Goal: Task Accomplishment & Management: Check status

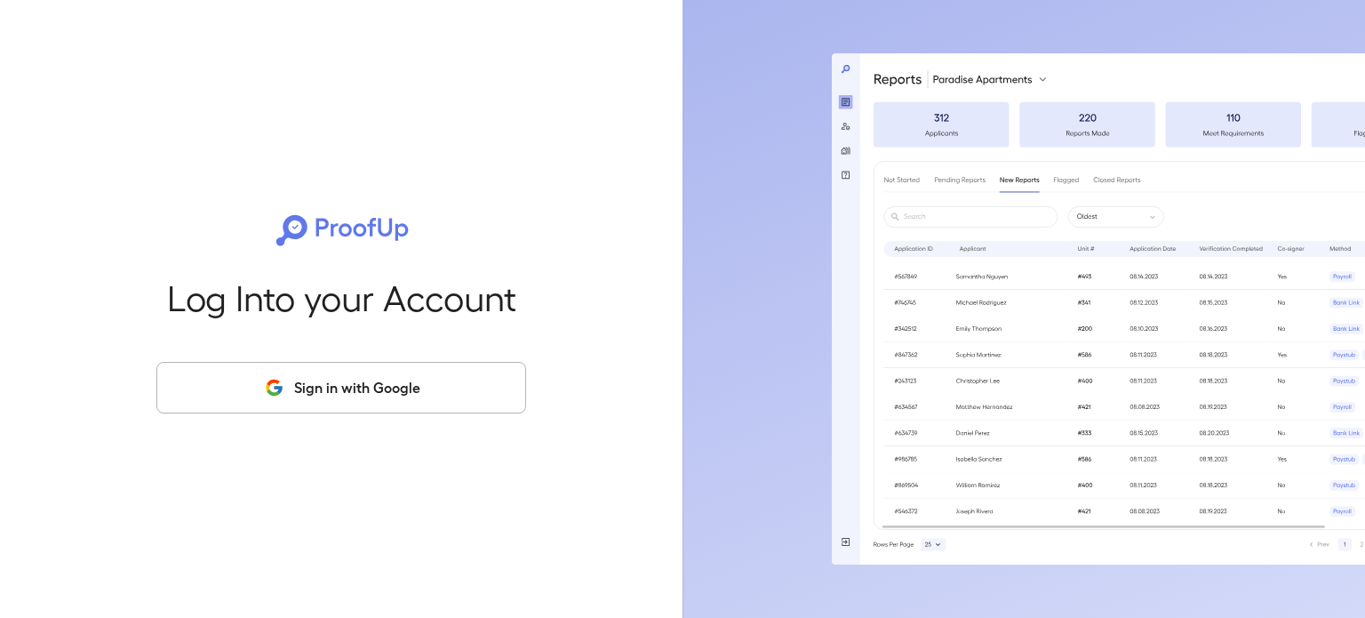
click at [360, 376] on button "Sign in with Google" at bounding box center [341, 388] width 370 height 52
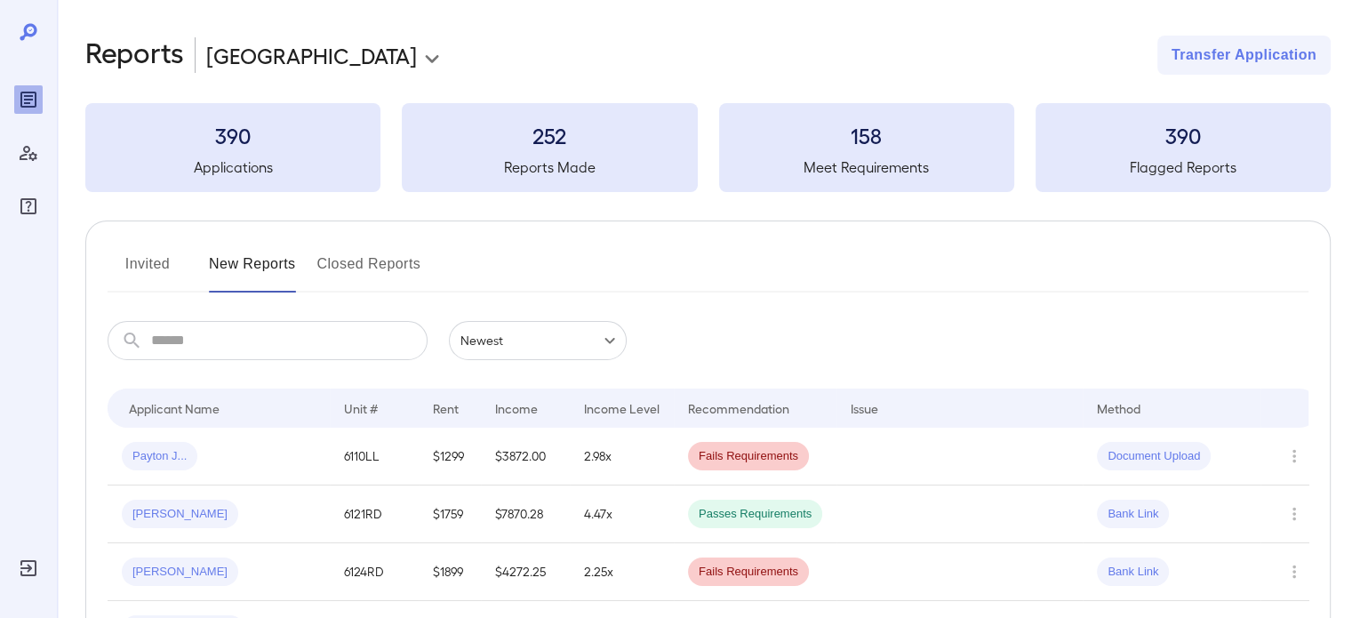
click at [156, 266] on button "Invited" at bounding box center [148, 271] width 80 height 43
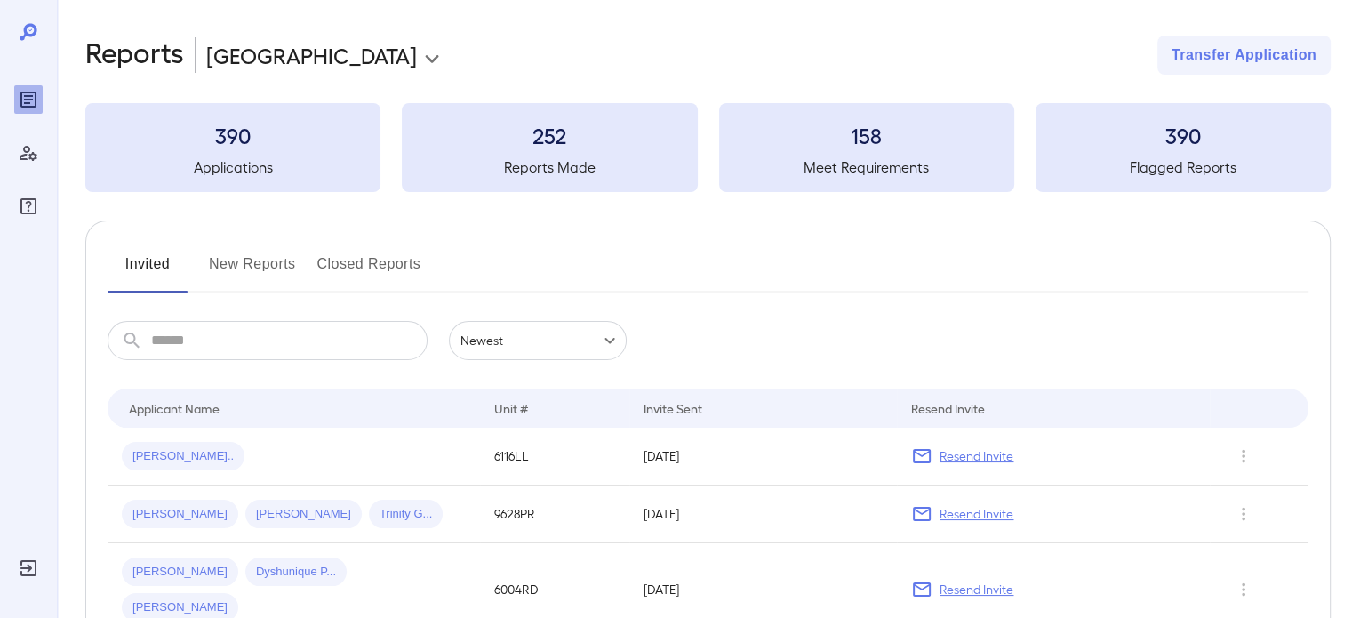
click at [186, 341] on input "text" at bounding box center [289, 340] width 276 height 39
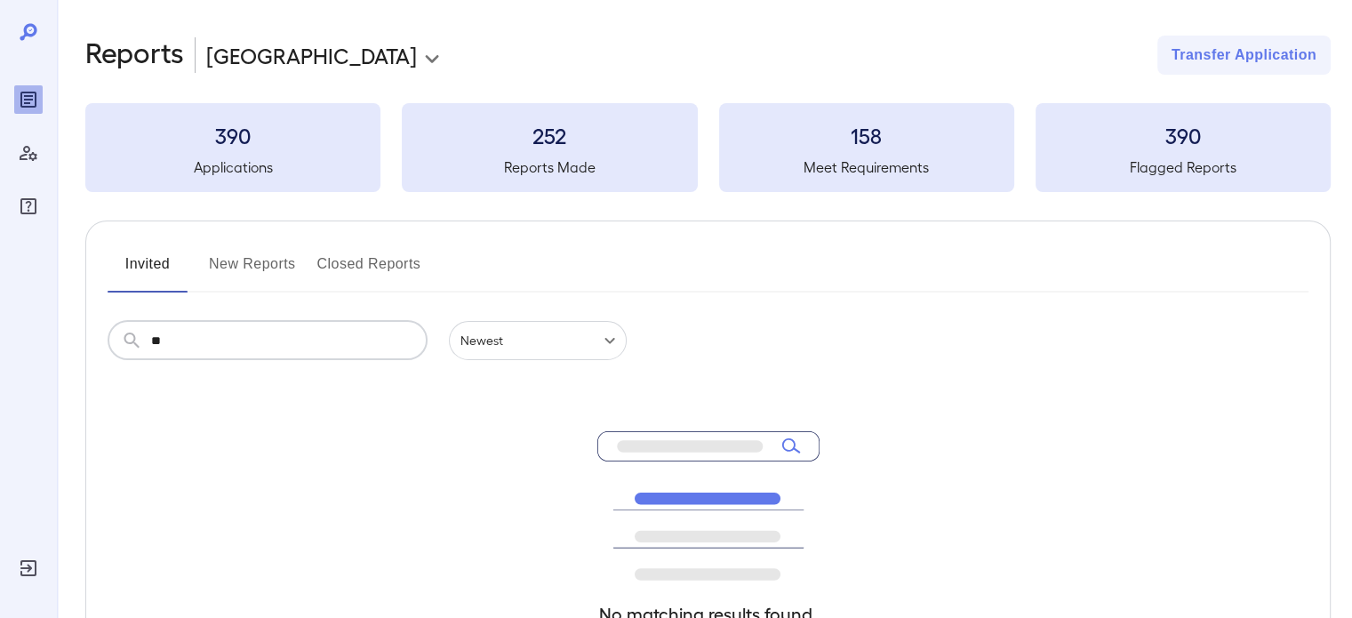
type input "*"
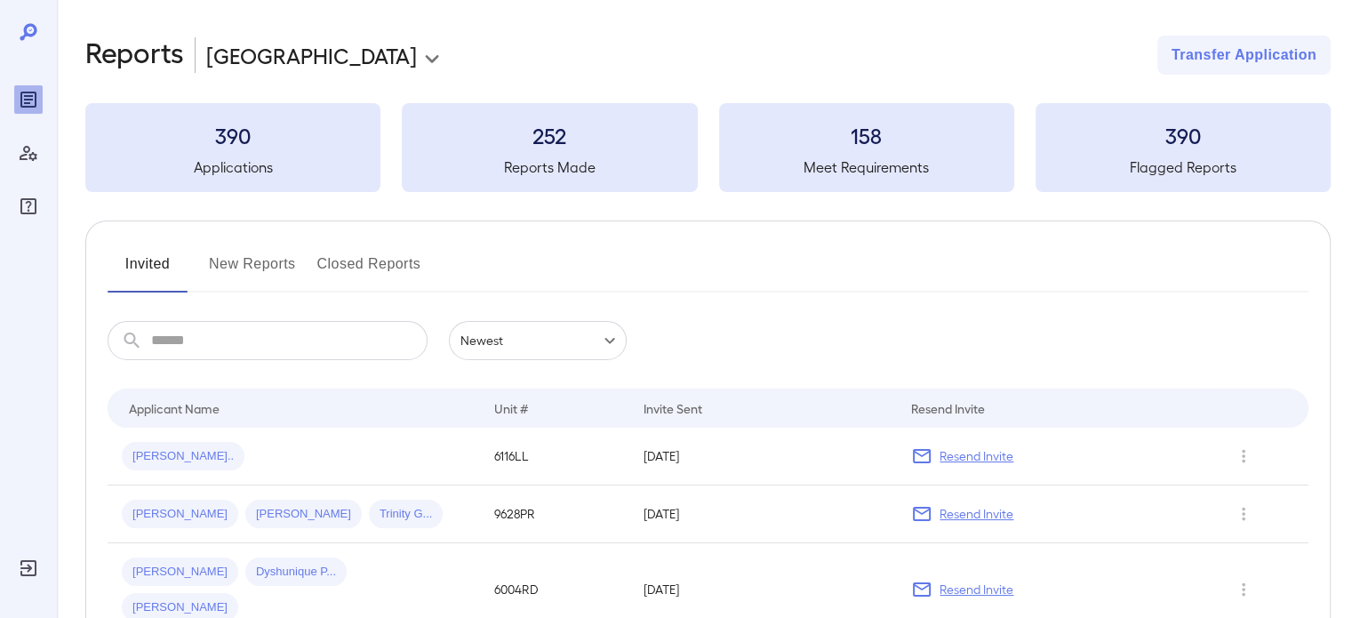
click at [400, 259] on button "Closed Reports" at bounding box center [369, 271] width 104 height 43
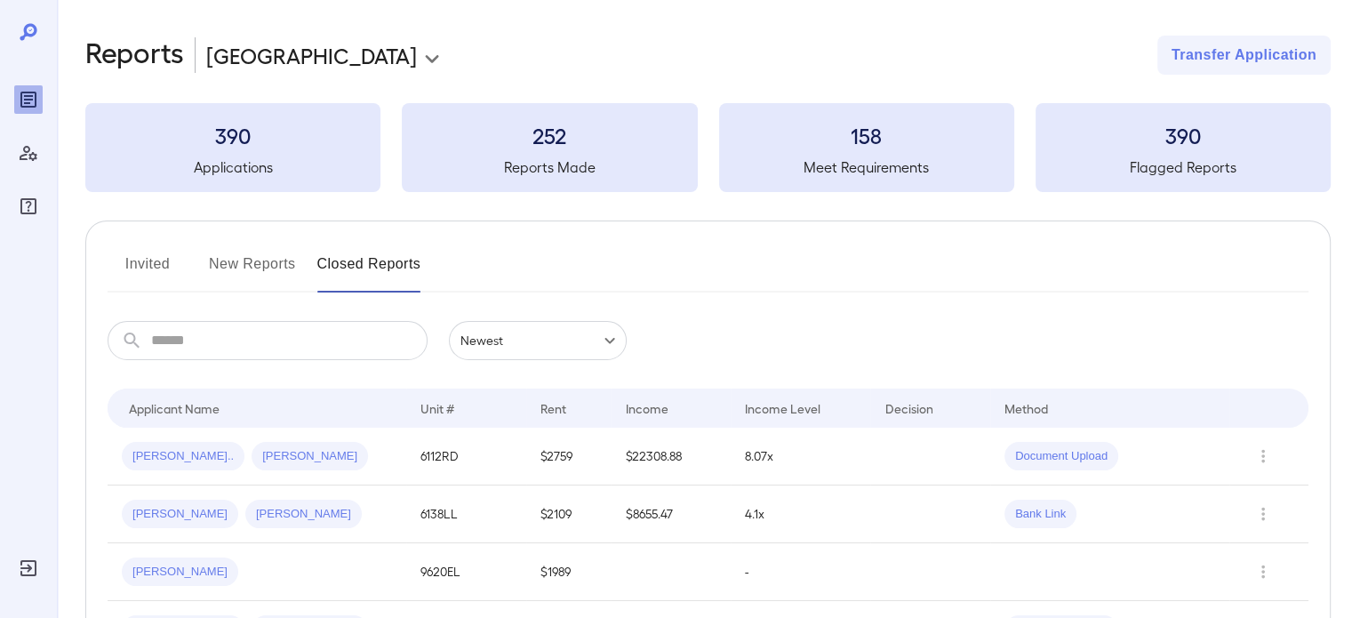
click at [315, 323] on input "text" at bounding box center [289, 340] width 276 height 39
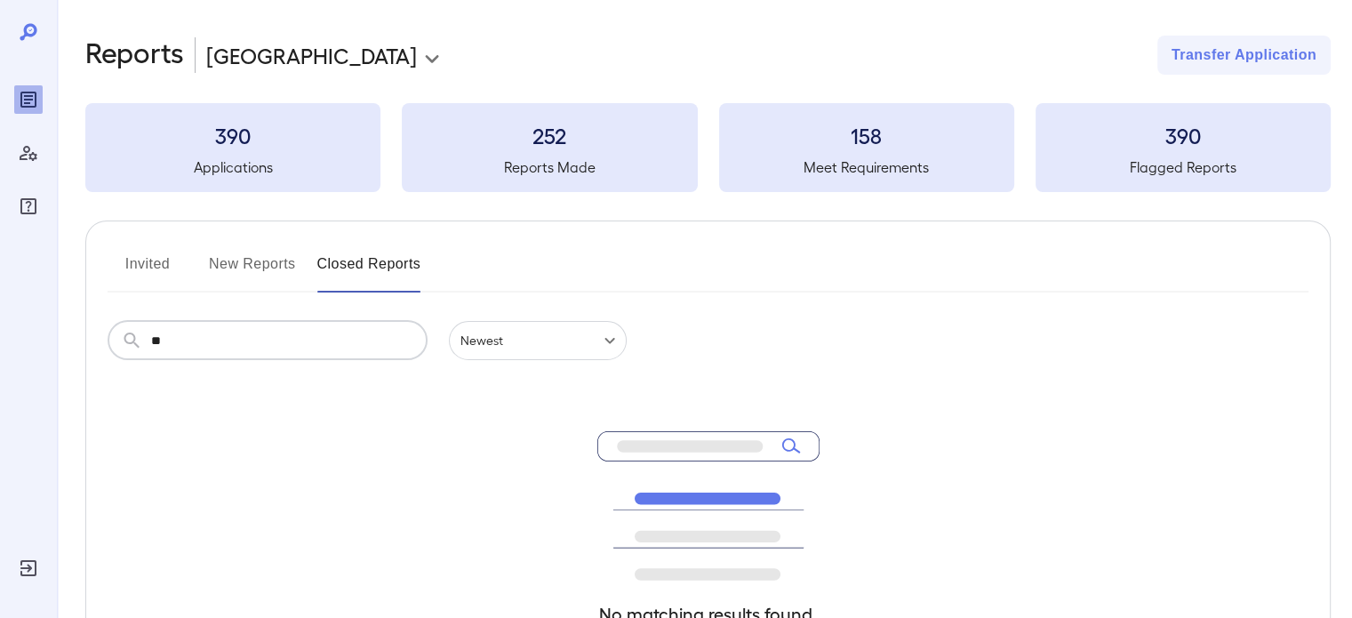
type input "*"
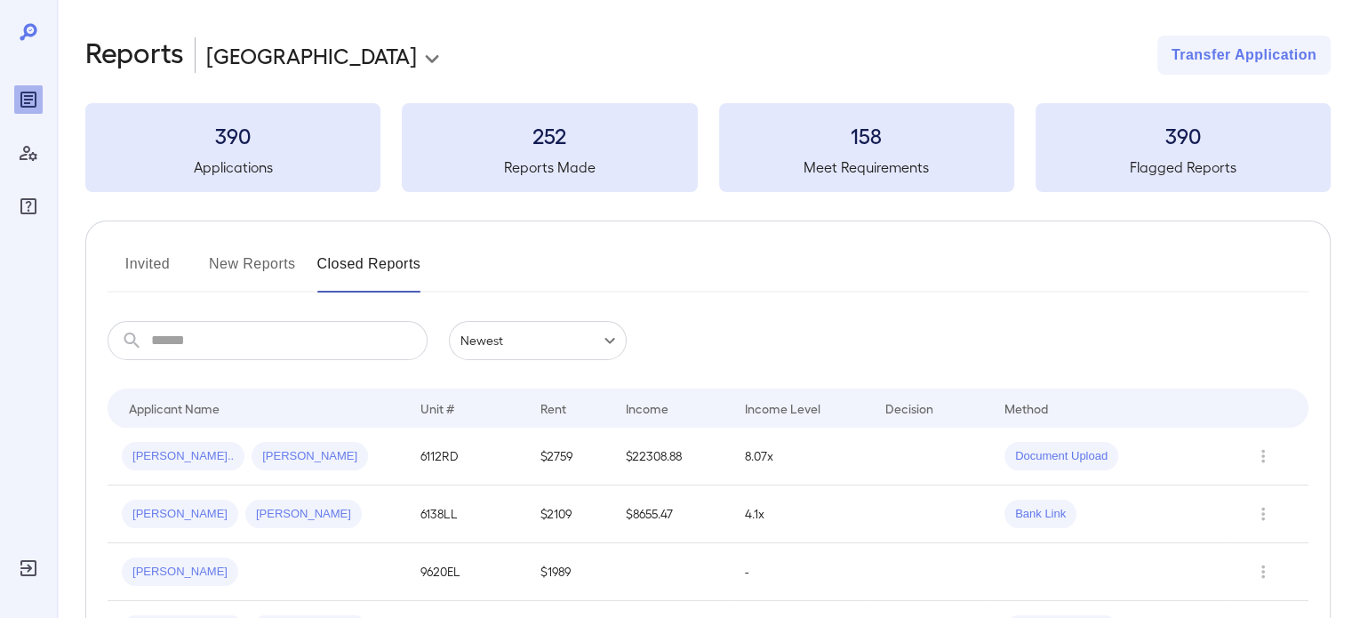
click at [228, 277] on button "New Reports" at bounding box center [252, 271] width 87 height 43
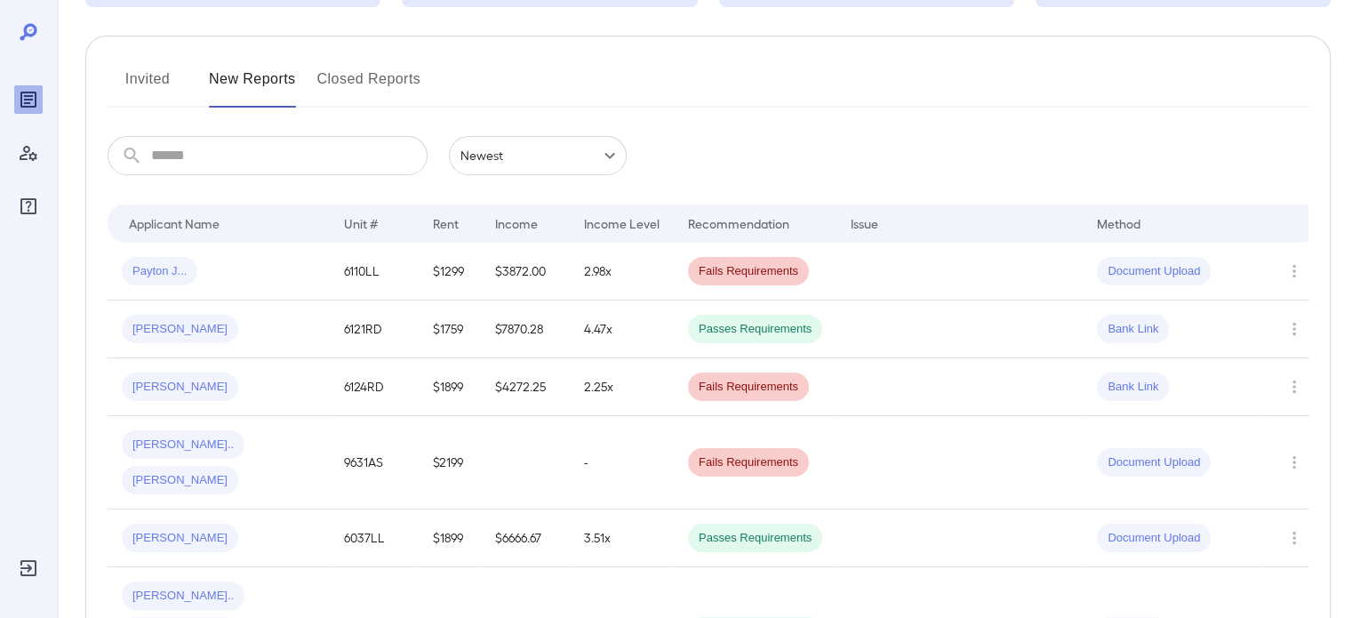
scroll to position [89, 0]
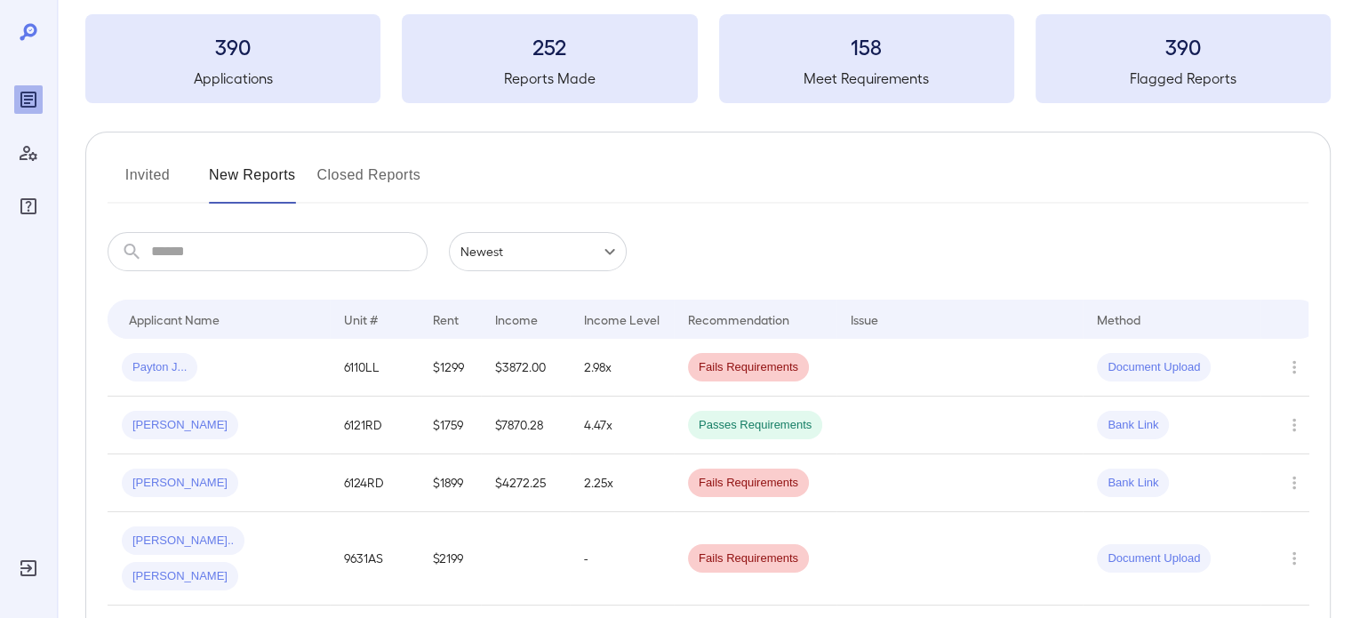
click at [143, 180] on button "Invited" at bounding box center [148, 182] width 80 height 43
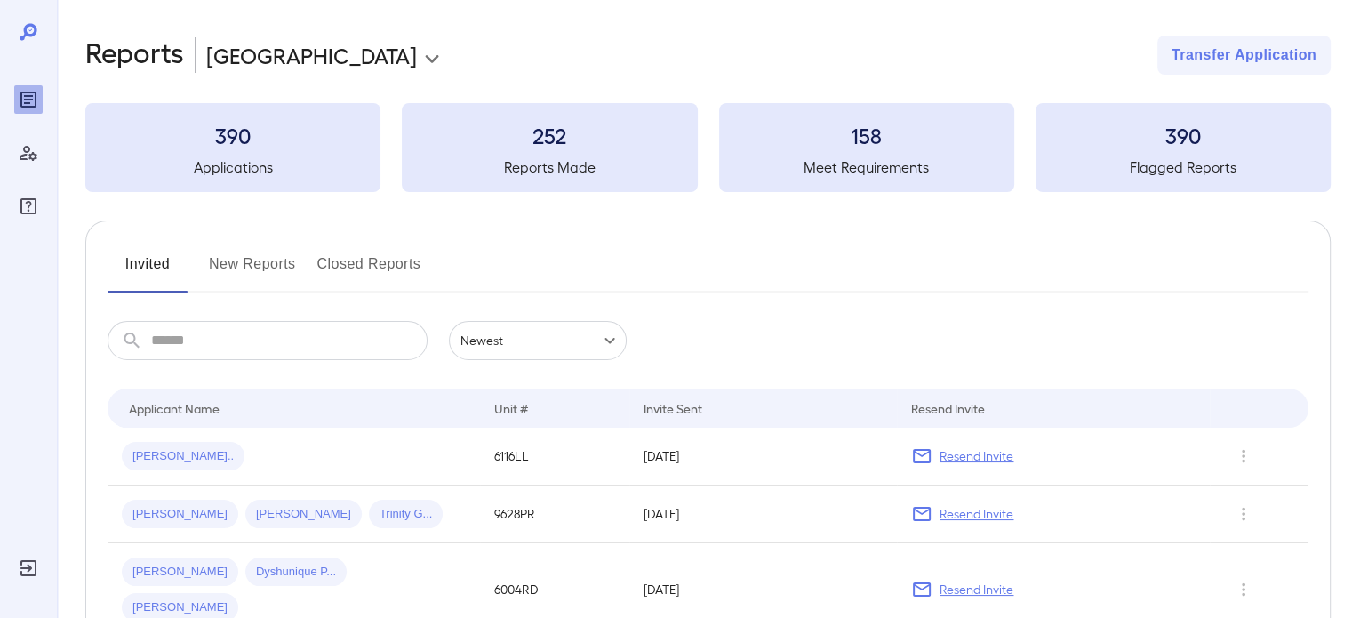
click at [164, 326] on input "text" at bounding box center [289, 340] width 276 height 39
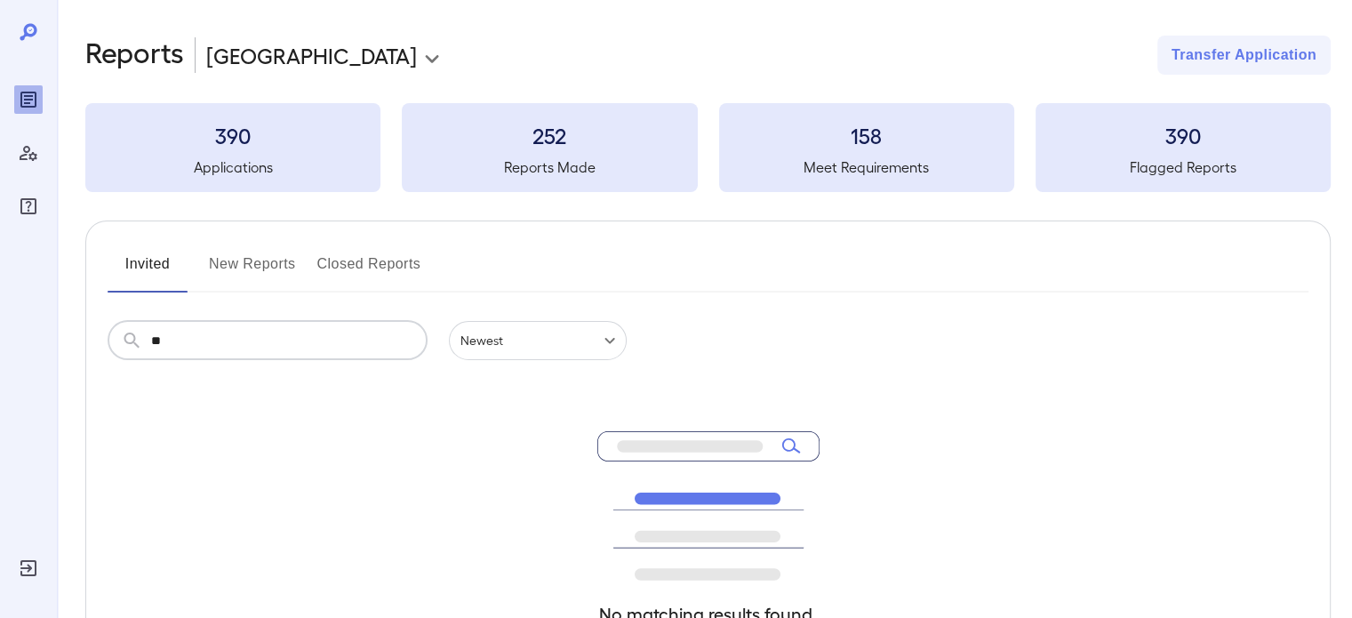
type input "*"
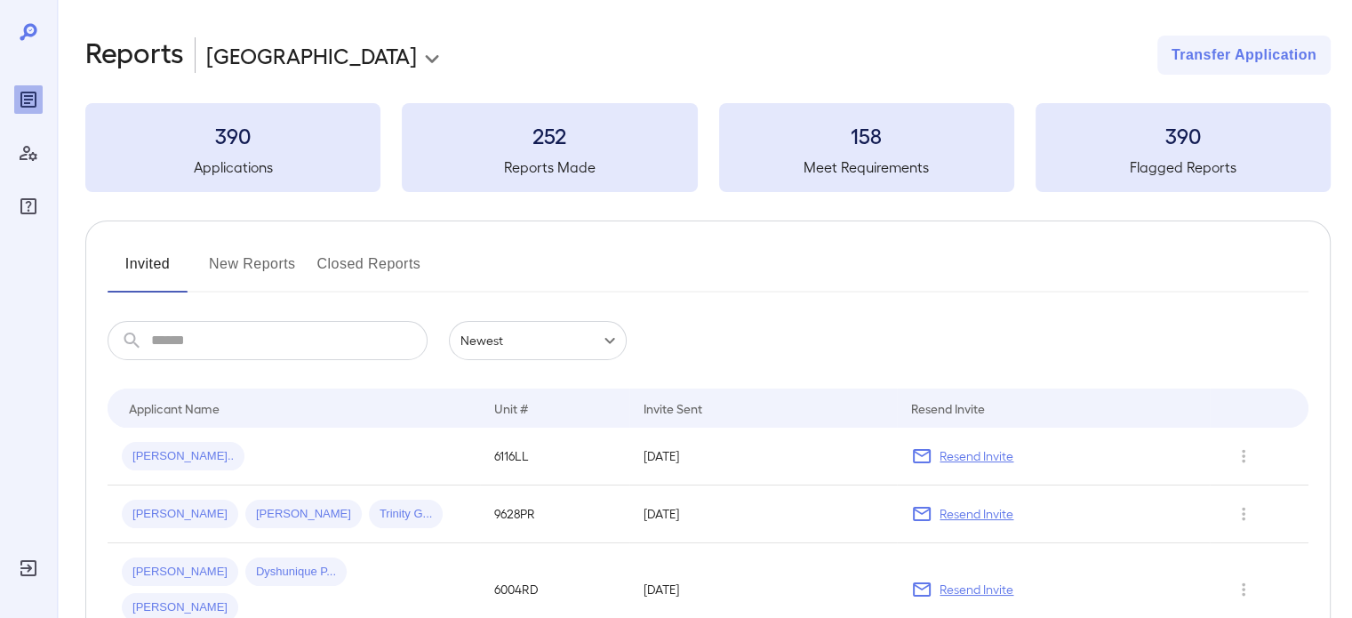
click at [269, 265] on button "New Reports" at bounding box center [252, 271] width 87 height 43
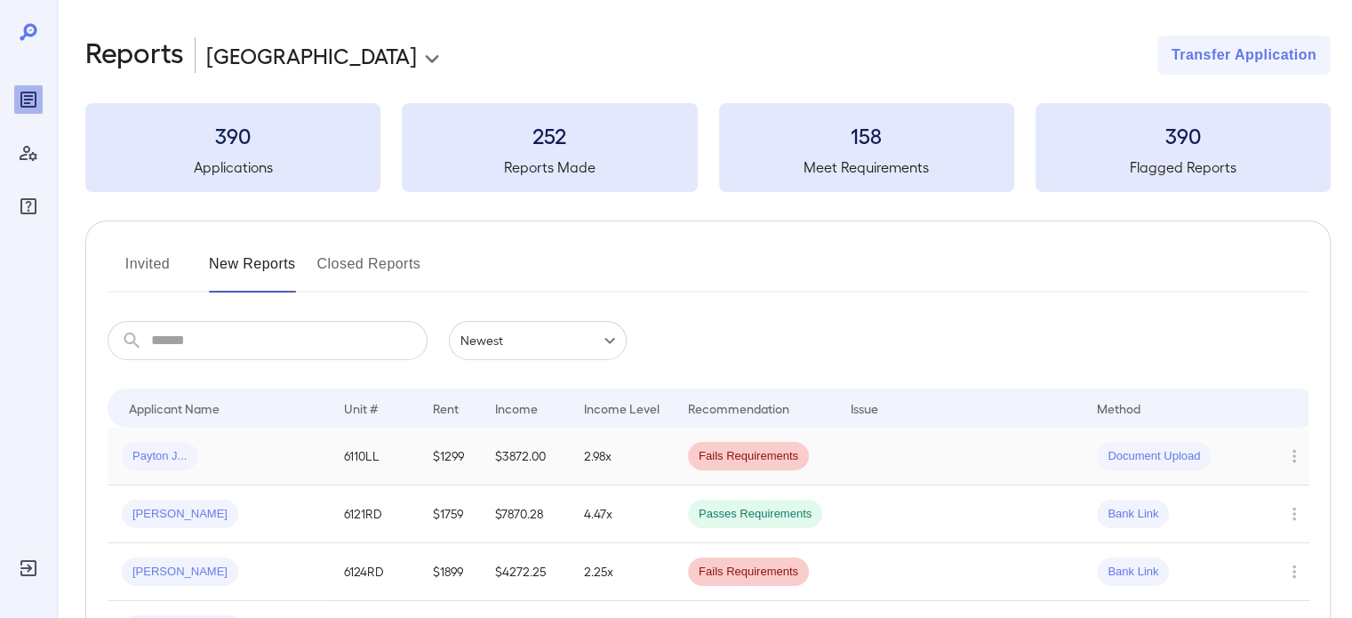
click at [281, 449] on div "Payton J..." at bounding box center [219, 456] width 194 height 28
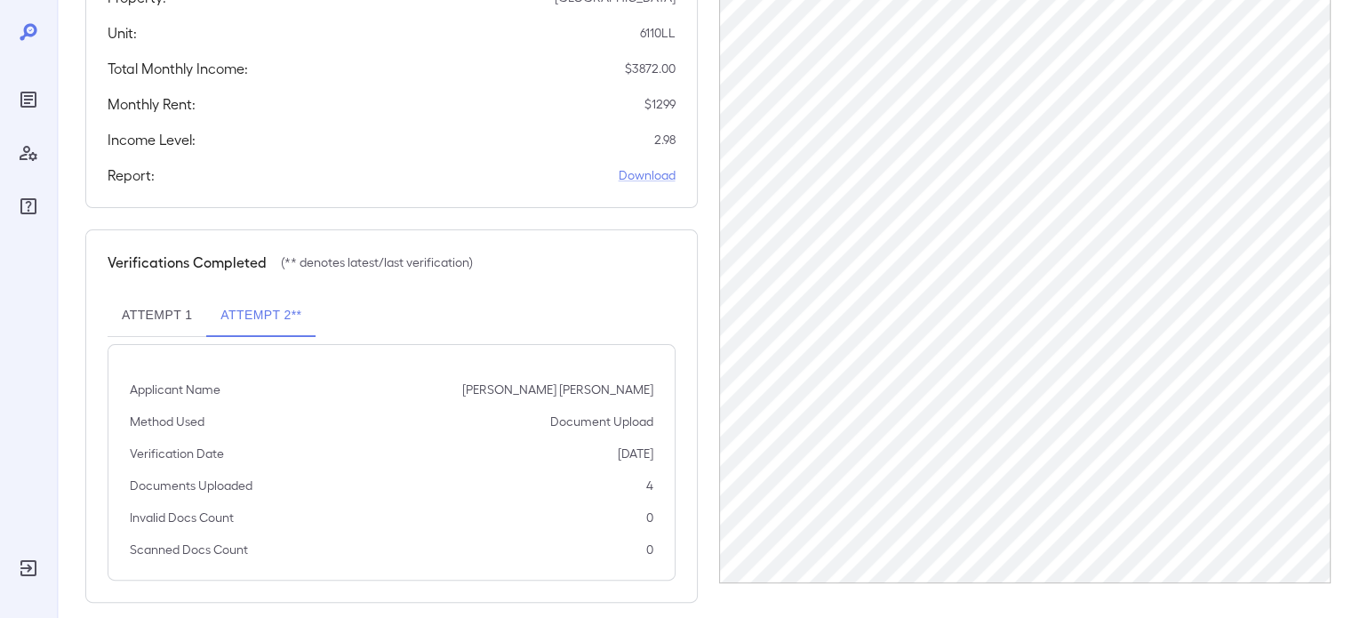
scroll to position [369, 0]
click at [483, 411] on div "Method Used Document Upload" at bounding box center [391, 420] width 523 height 18
click at [644, 475] on div "Documents Uploaded 4" at bounding box center [391, 484] width 523 height 18
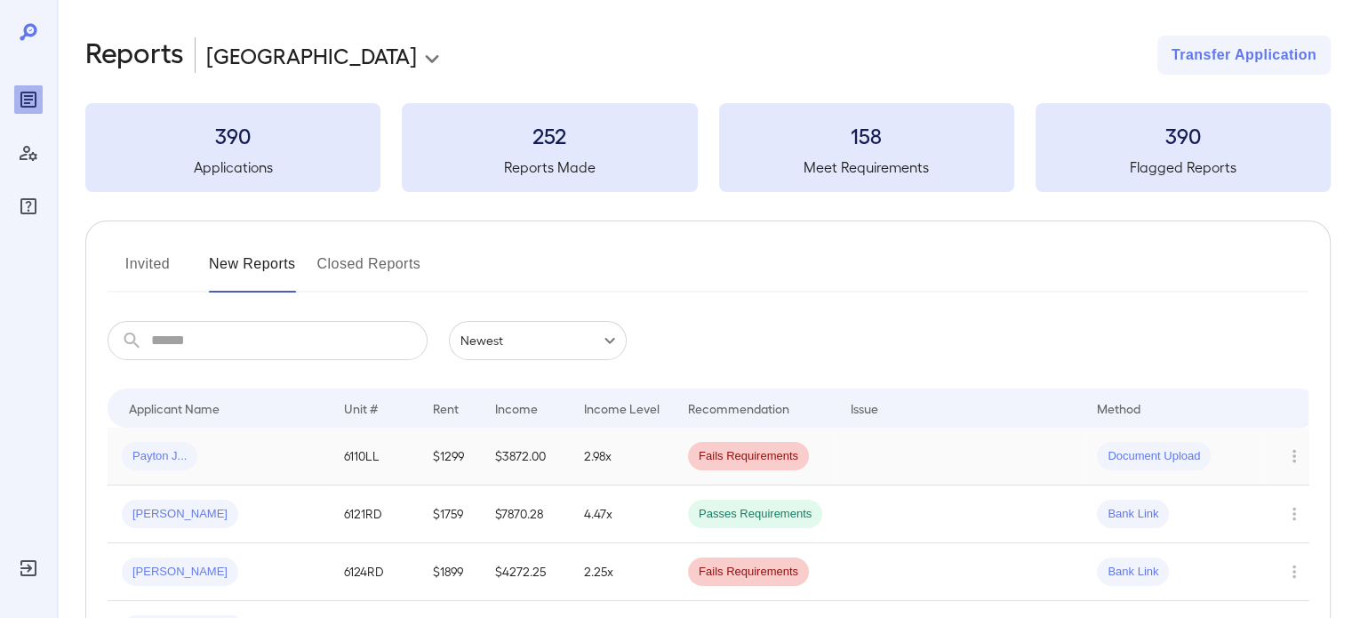
click at [302, 473] on td "Payton J..." at bounding box center [219, 456] width 222 height 58
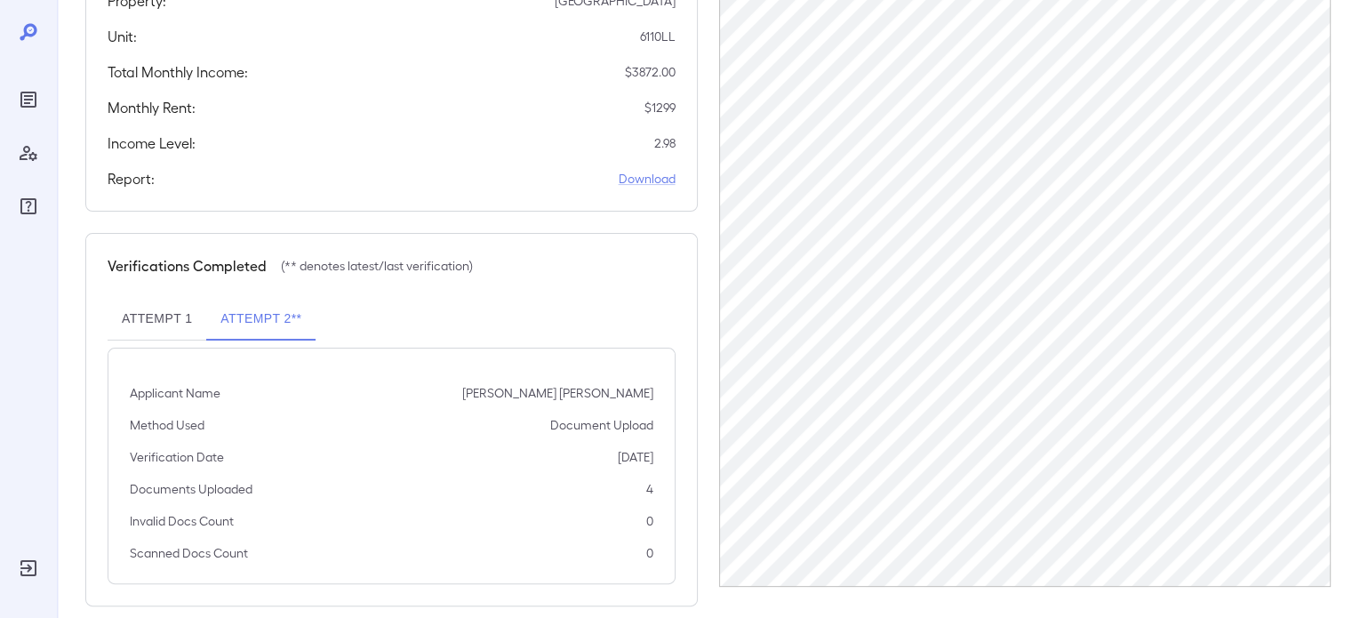
scroll to position [369, 0]
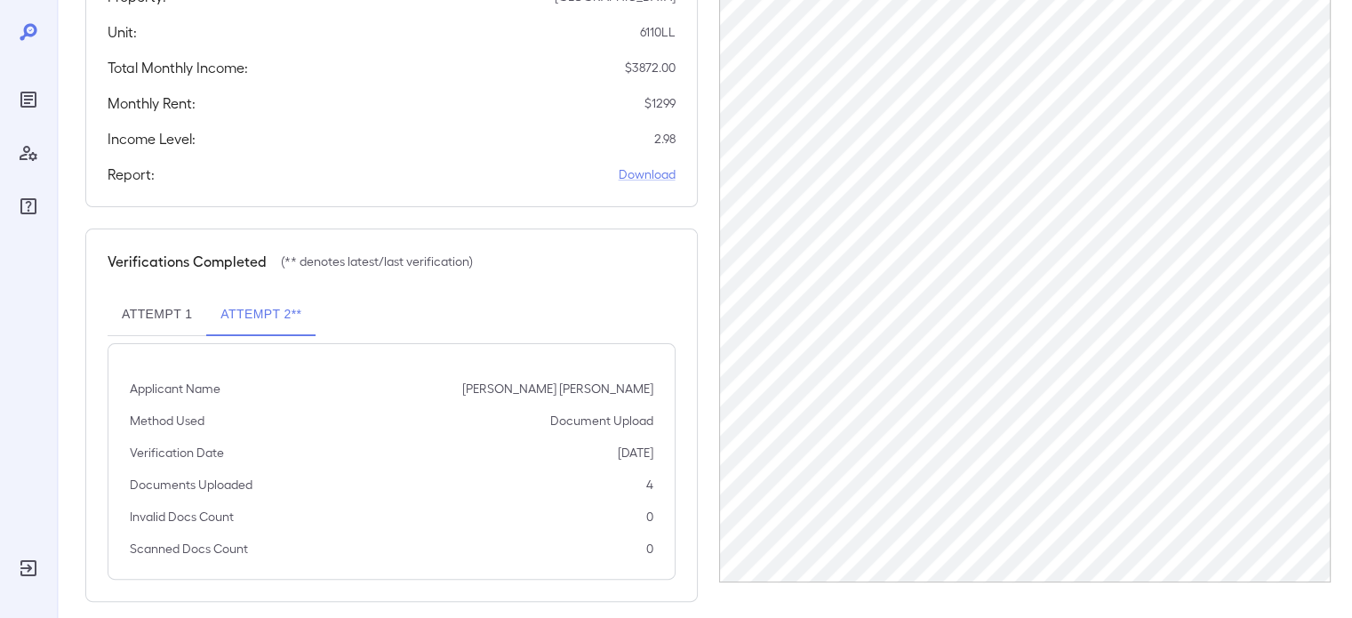
click at [188, 297] on button "Attempt 1" at bounding box center [157, 314] width 99 height 43
click at [291, 310] on button "Attempt 2**" at bounding box center [260, 314] width 109 height 43
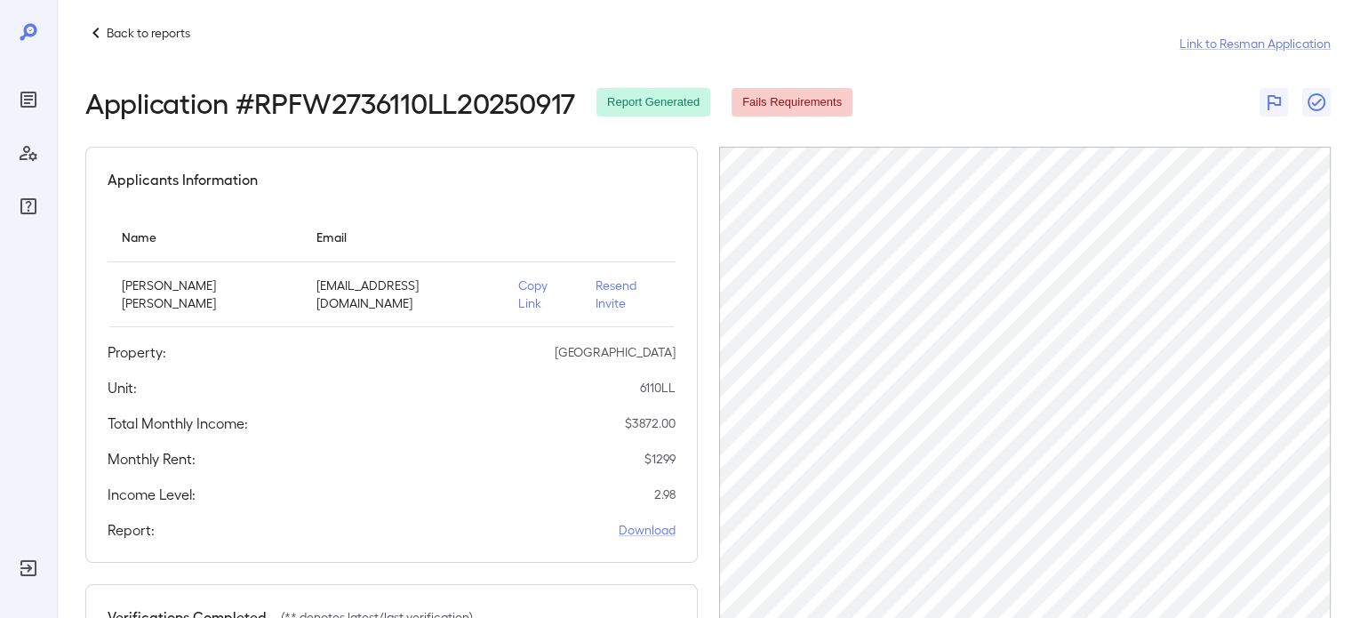
scroll to position [191, 0]
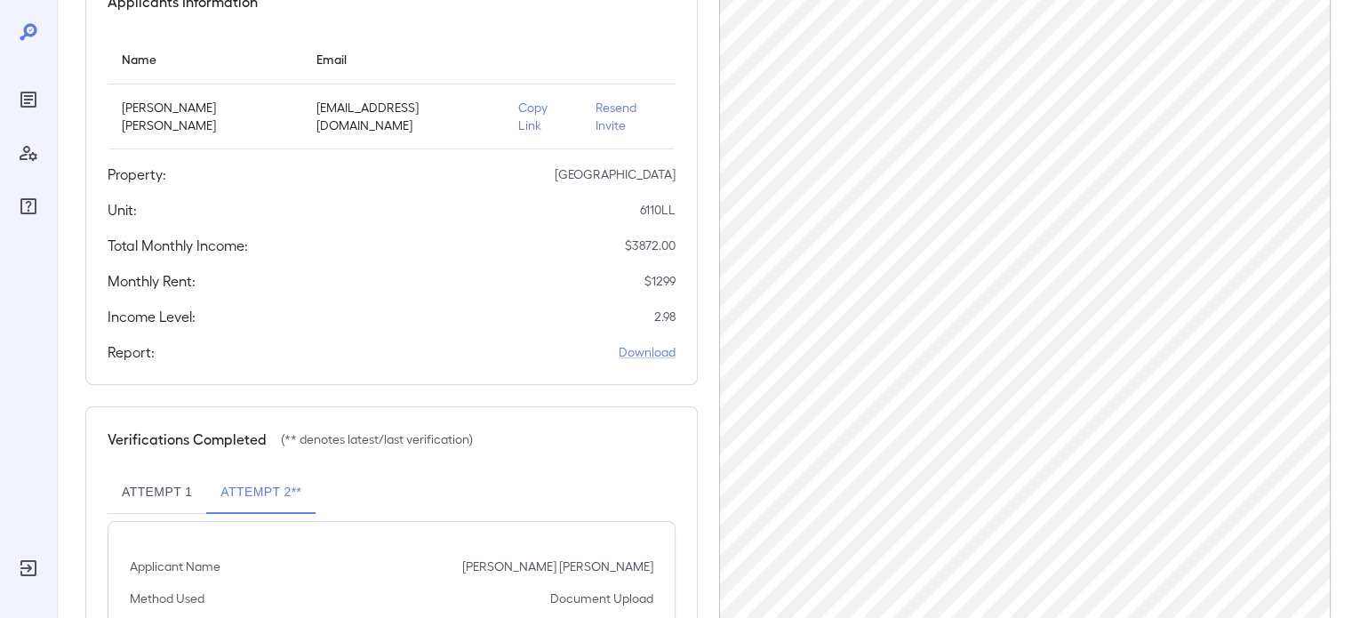
click at [152, 472] on button "Attempt 1" at bounding box center [157, 492] width 99 height 43
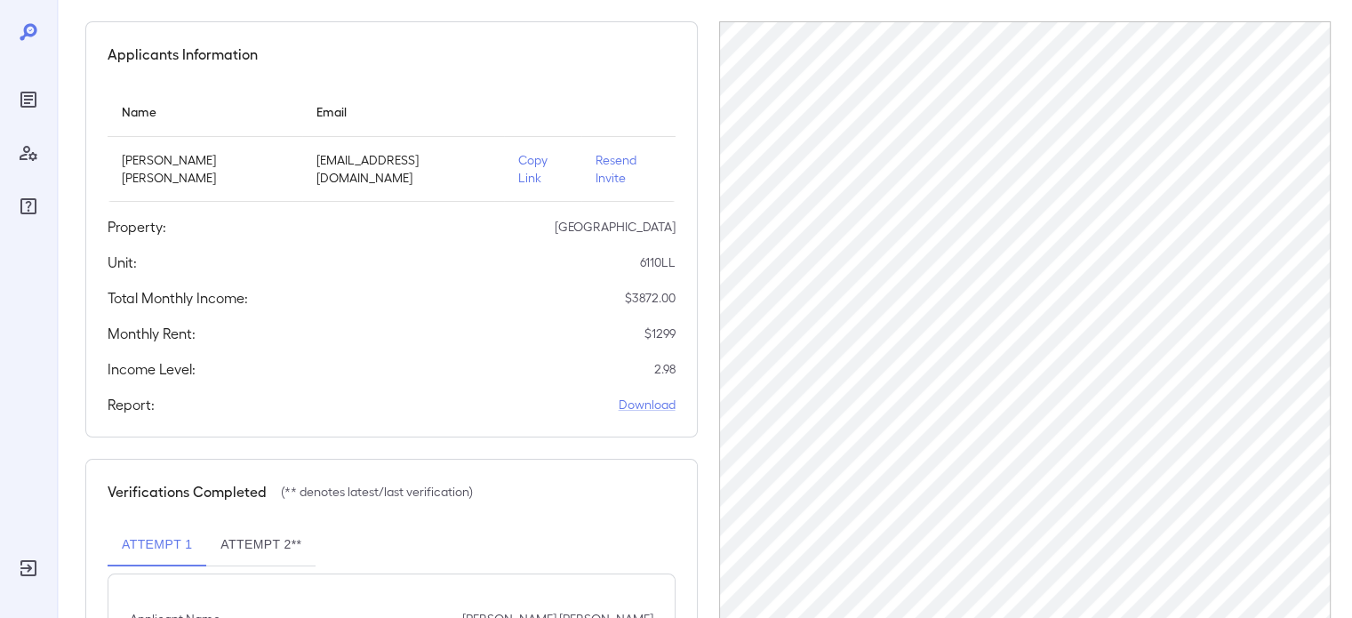
scroll to position [355, 0]
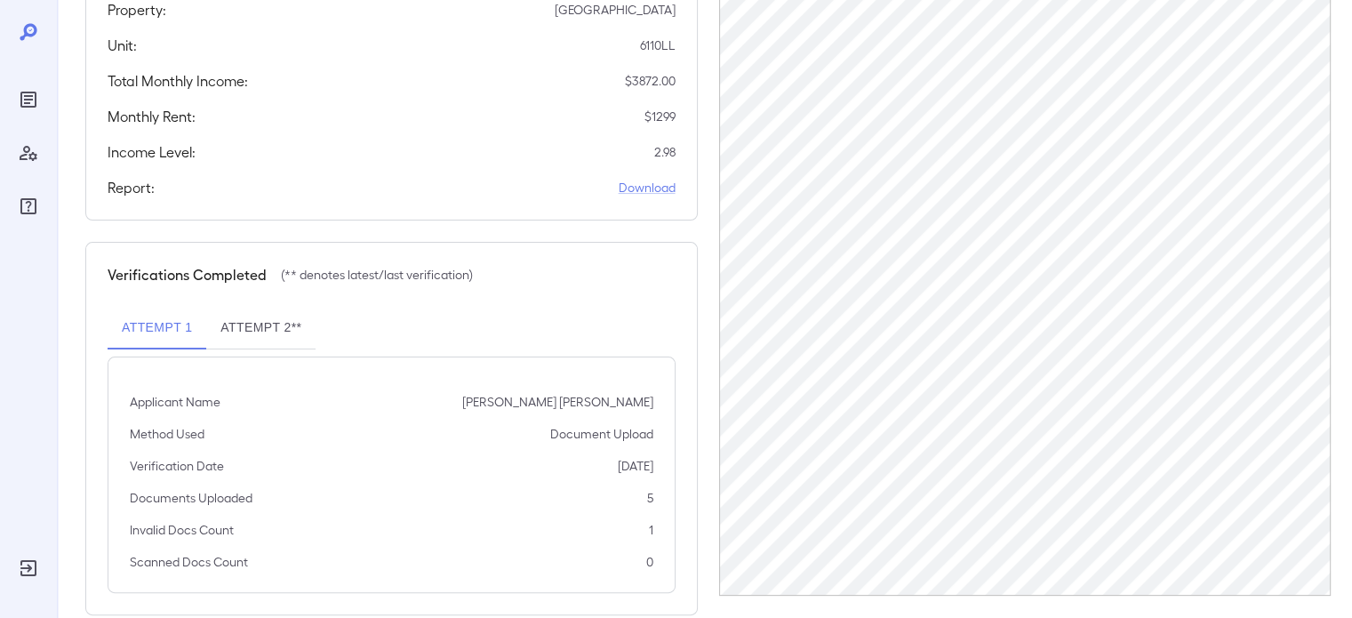
click at [290, 315] on button "Attempt 2**" at bounding box center [260, 328] width 109 height 43
click at [186, 314] on button "Attempt 1" at bounding box center [157, 328] width 99 height 43
click at [235, 314] on button "Attempt 2**" at bounding box center [260, 328] width 109 height 43
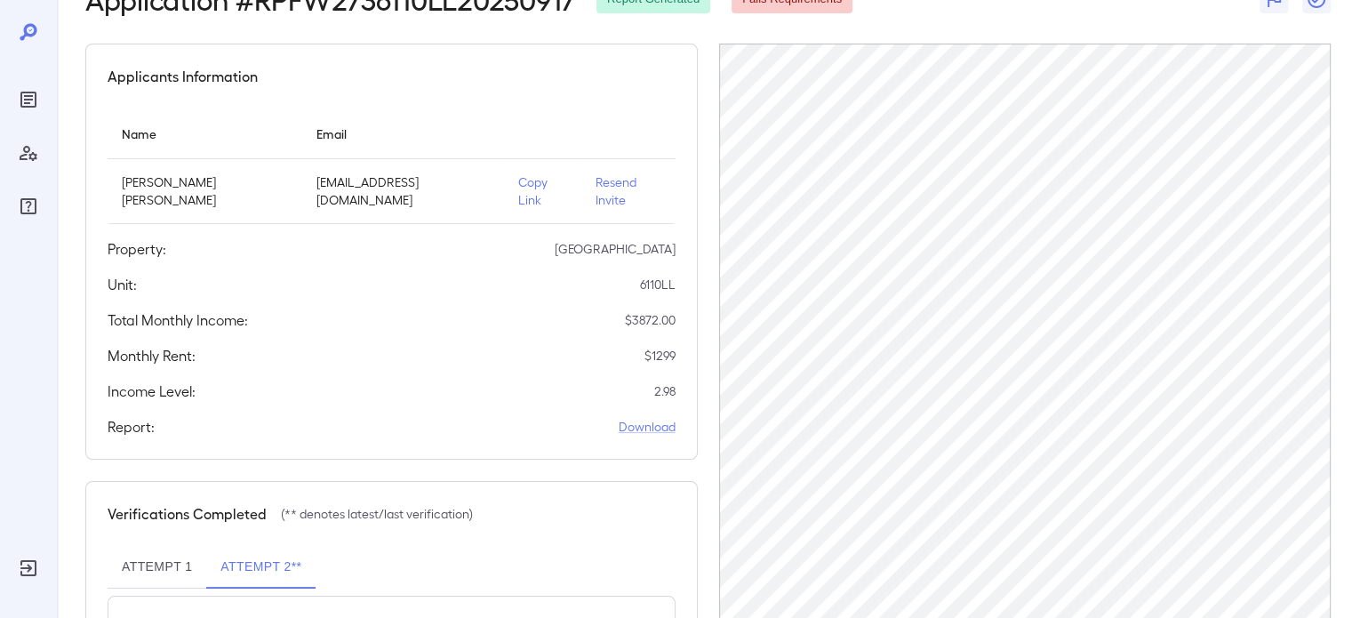
scroll to position [102, 0]
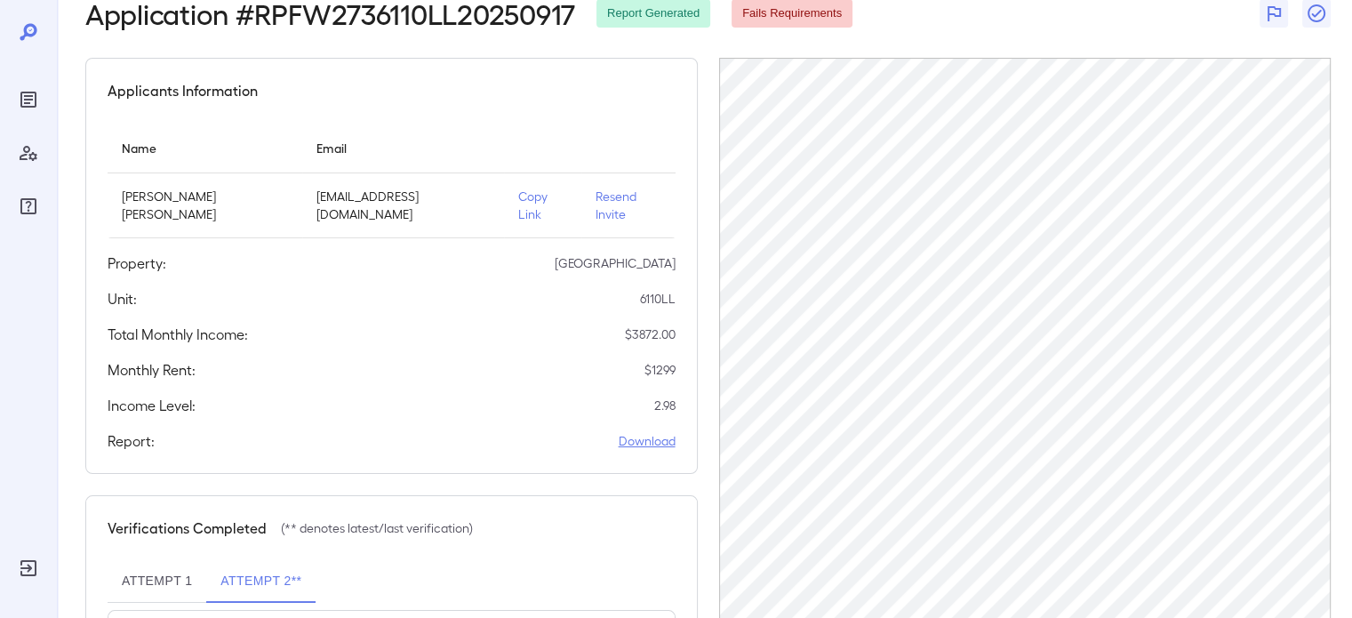
click at [665, 432] on link "Download" at bounding box center [647, 441] width 57 height 18
